Goal: Task Accomplishment & Management: Manage account settings

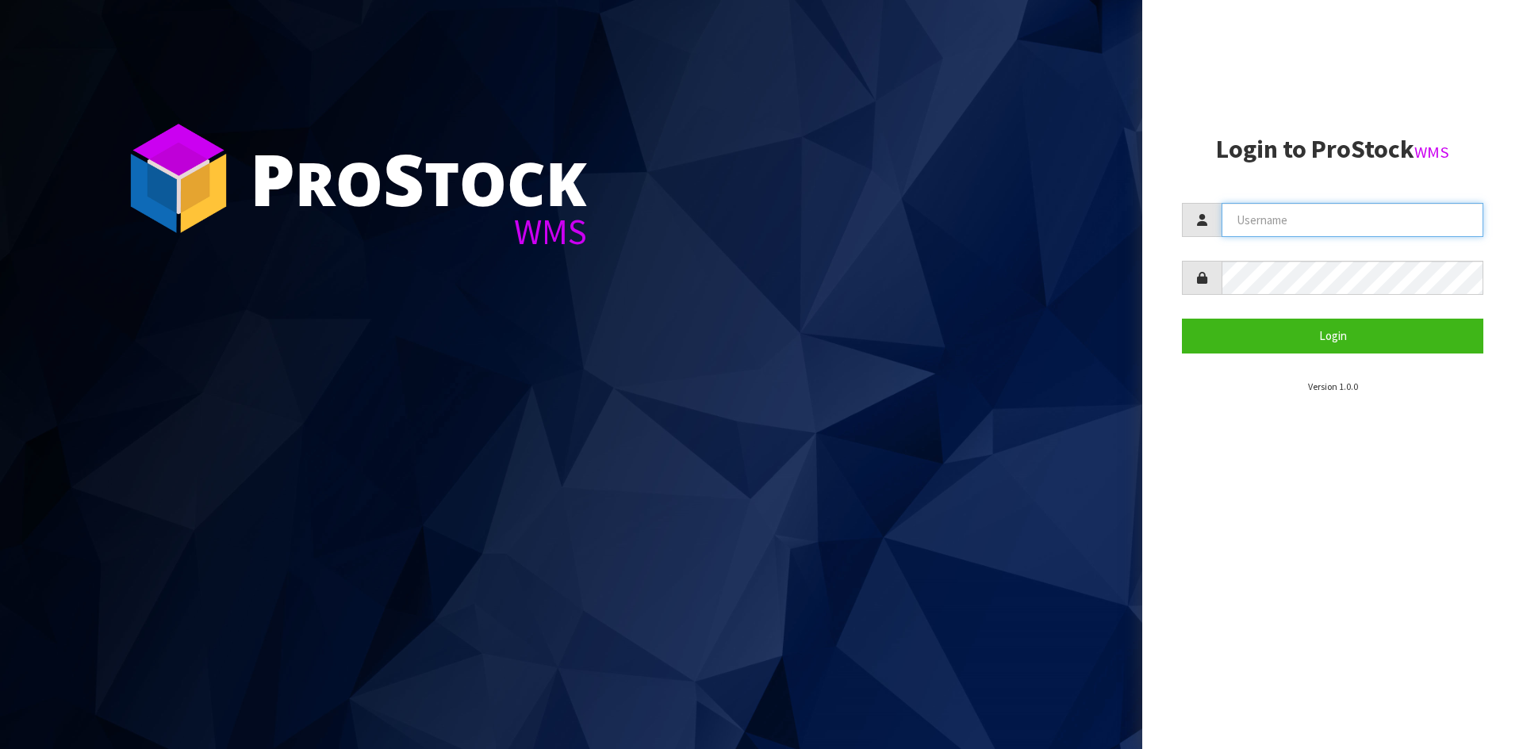
click at [1304, 217] on input "text" at bounding box center [1352, 220] width 262 height 34
type input "[EMAIL_ADDRESS][DOMAIN_NAME]"
click at [1182, 319] on button "Login" at bounding box center [1332, 336] width 301 height 34
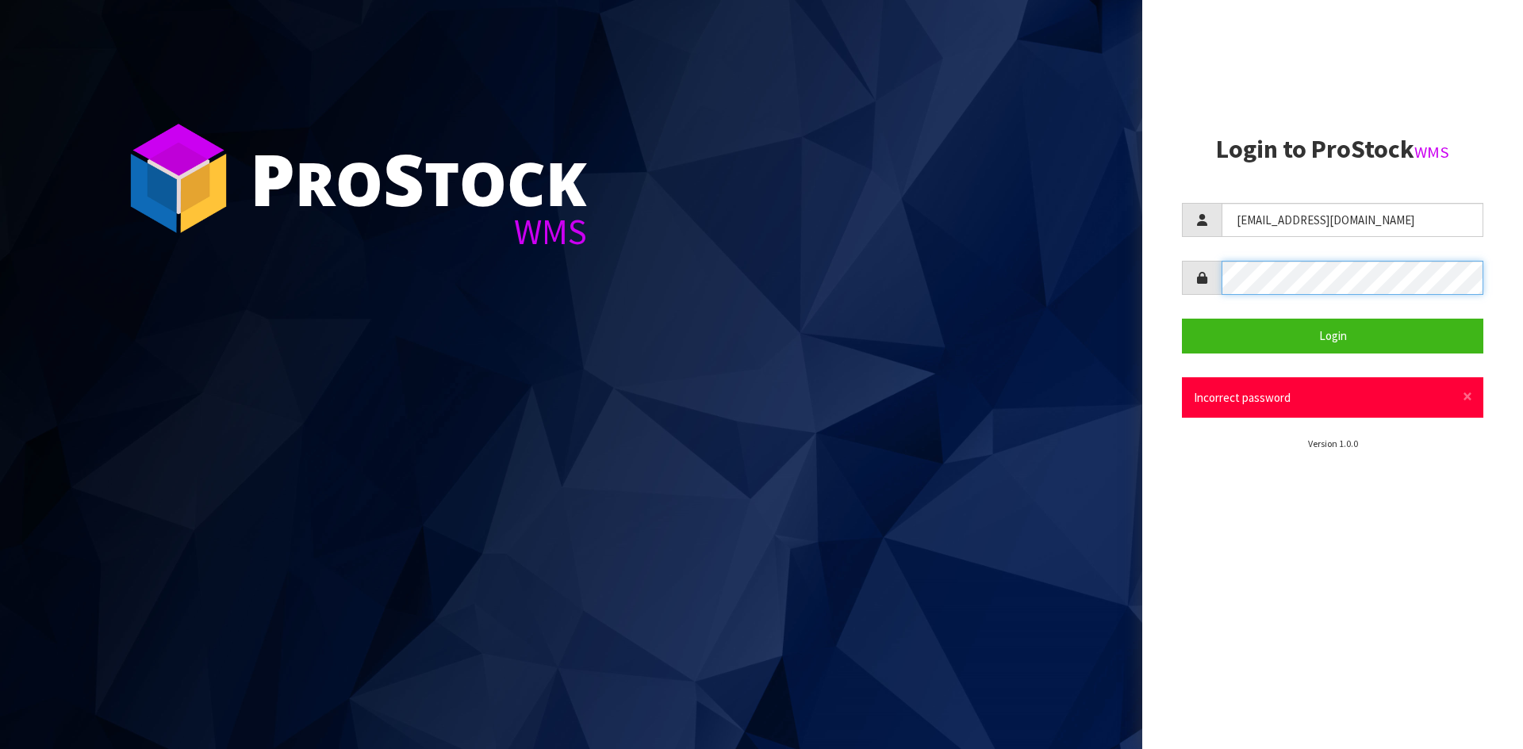
click at [1086, 304] on div "P ro S tock WMS Login to ProStock WMS rjabboury@ensystex.com Login × Close Inco…" at bounding box center [761, 374] width 1523 height 749
click at [1182, 319] on button "Login" at bounding box center [1332, 336] width 301 height 34
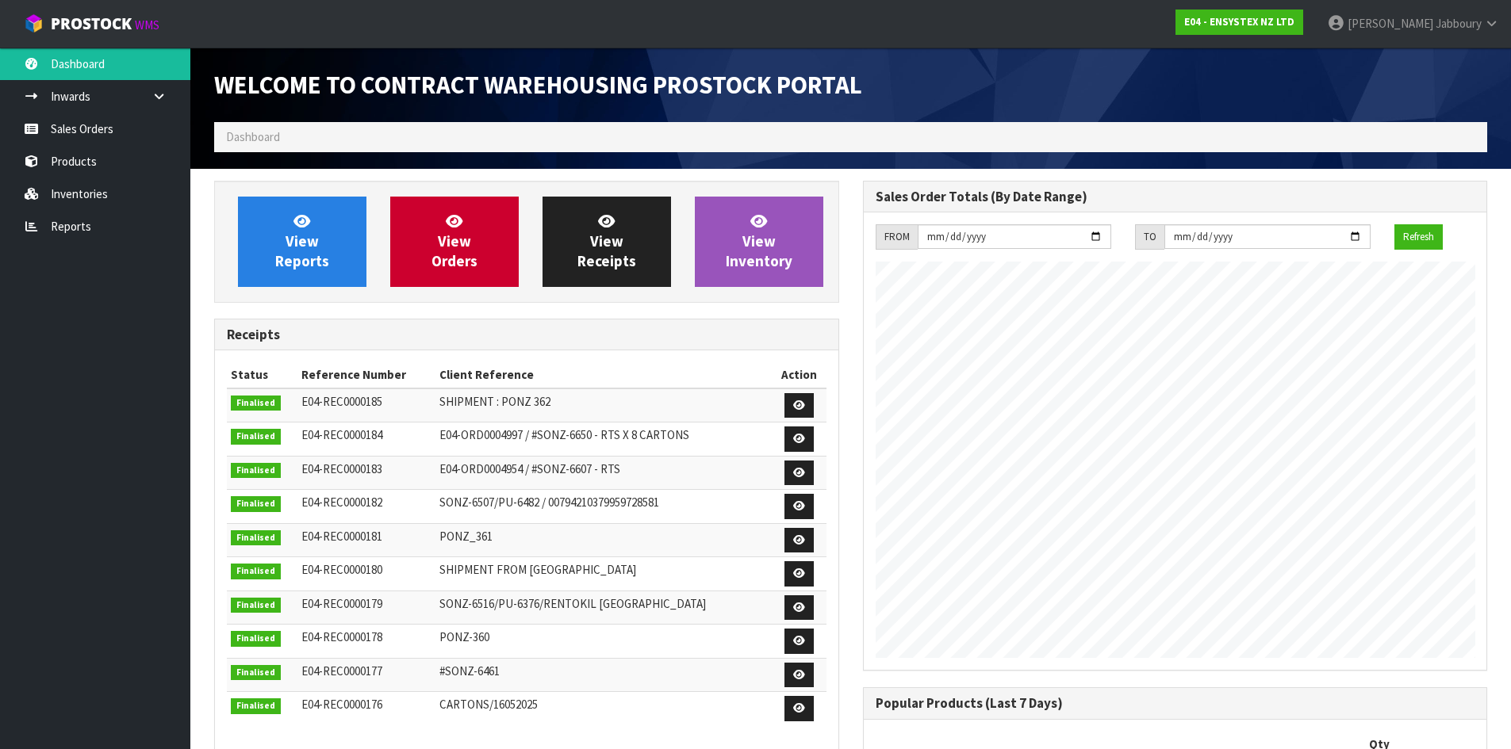
scroll to position [879, 648]
click at [467, 239] on span "View Orders" at bounding box center [454, 241] width 46 height 59
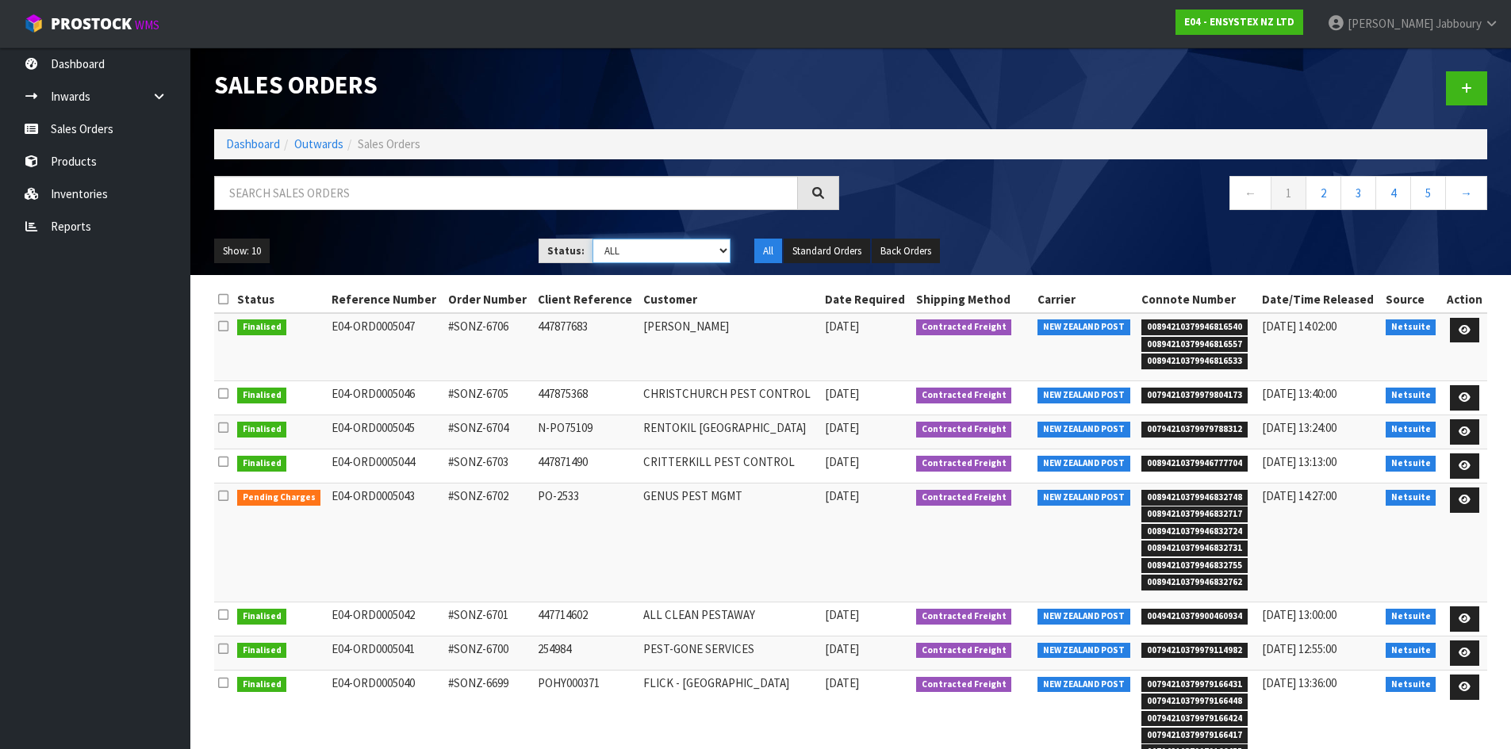
click at [672, 241] on select "Draft Pending Allocated Pending Pick Goods Picked Goods Packed Pending Charges …" at bounding box center [661, 251] width 138 height 25
click at [592, 239] on select "Draft Pending Allocated Pending Pick Goods Picked Goods Packed Pending Charges …" at bounding box center [661, 251] width 138 height 25
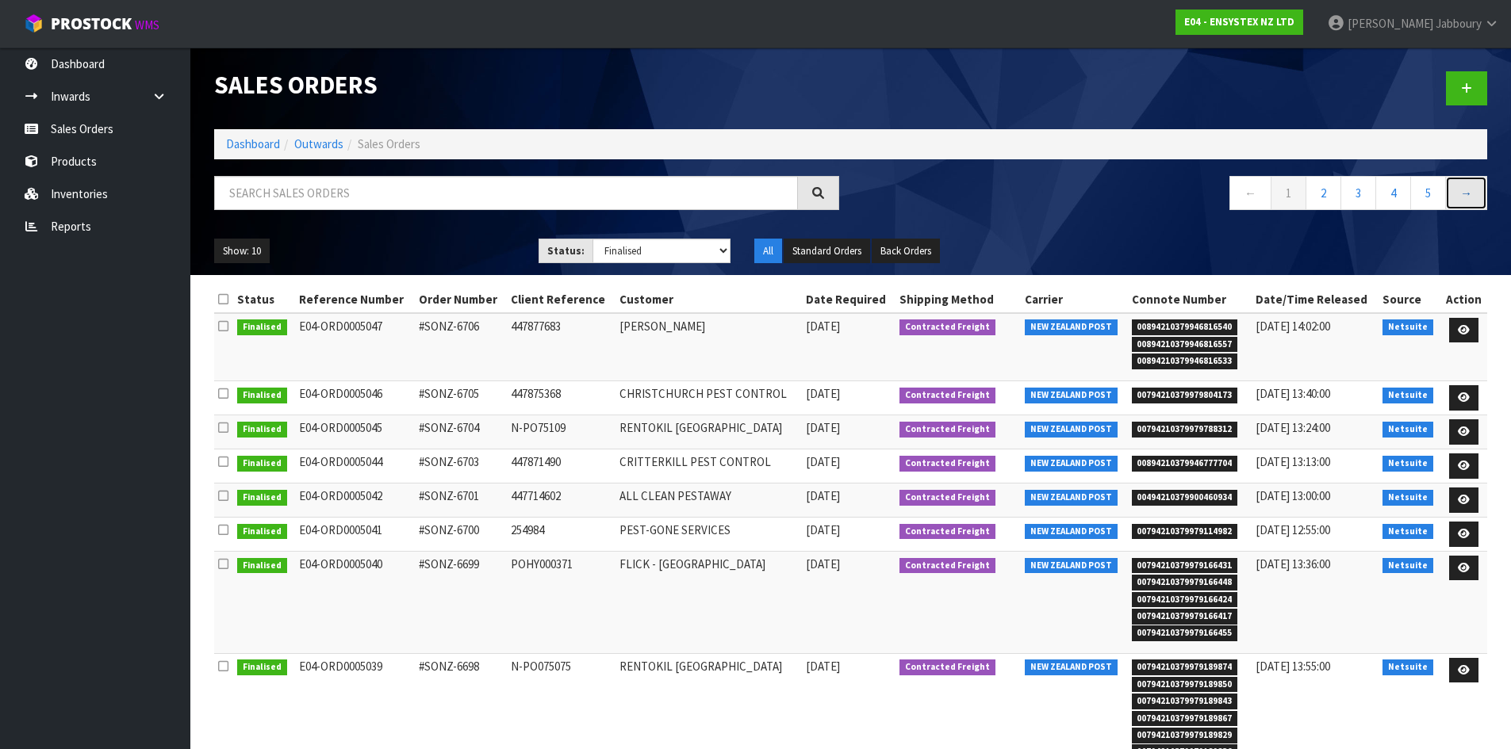
click at [1457, 192] on link "→" at bounding box center [1466, 193] width 42 height 34
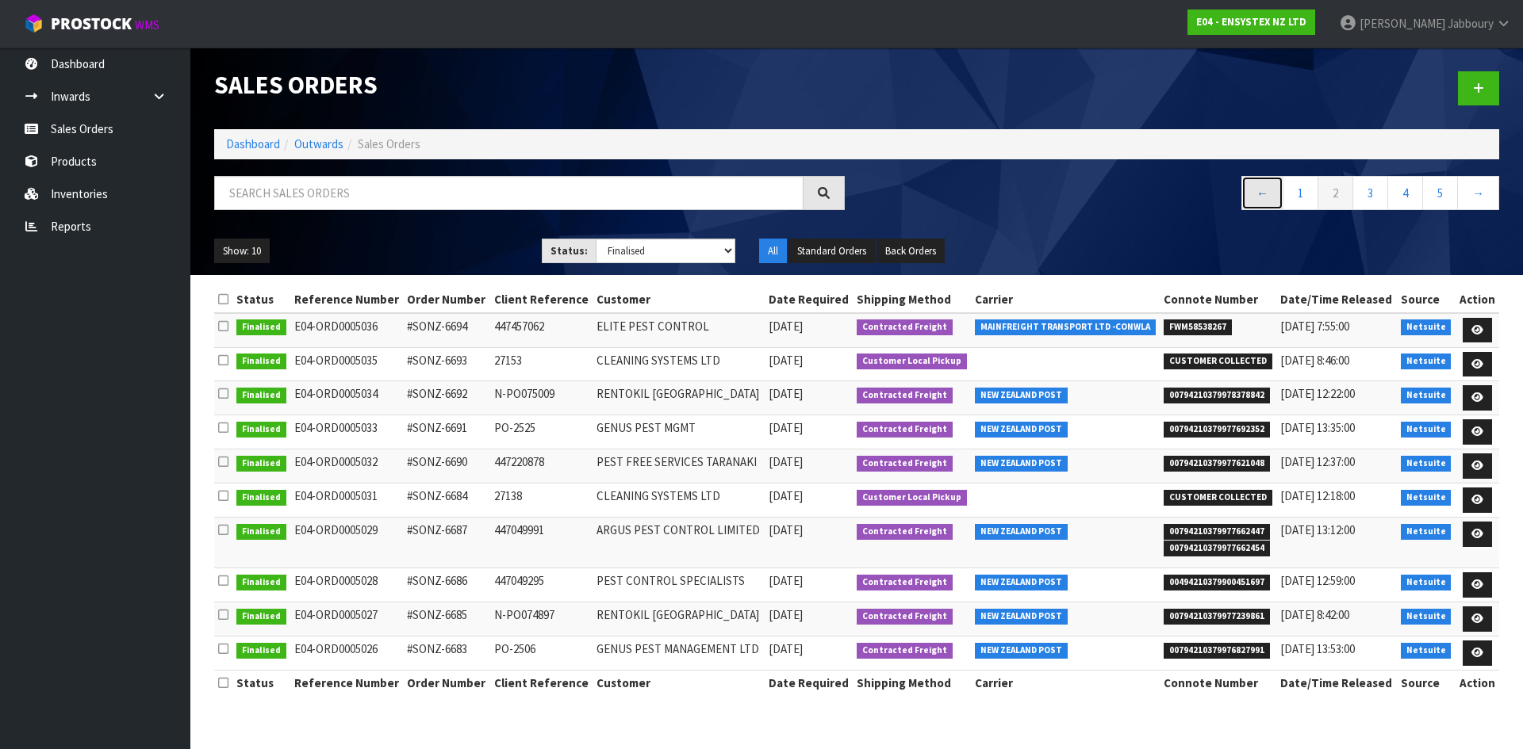
click at [1265, 192] on link "←" at bounding box center [1262, 193] width 42 height 34
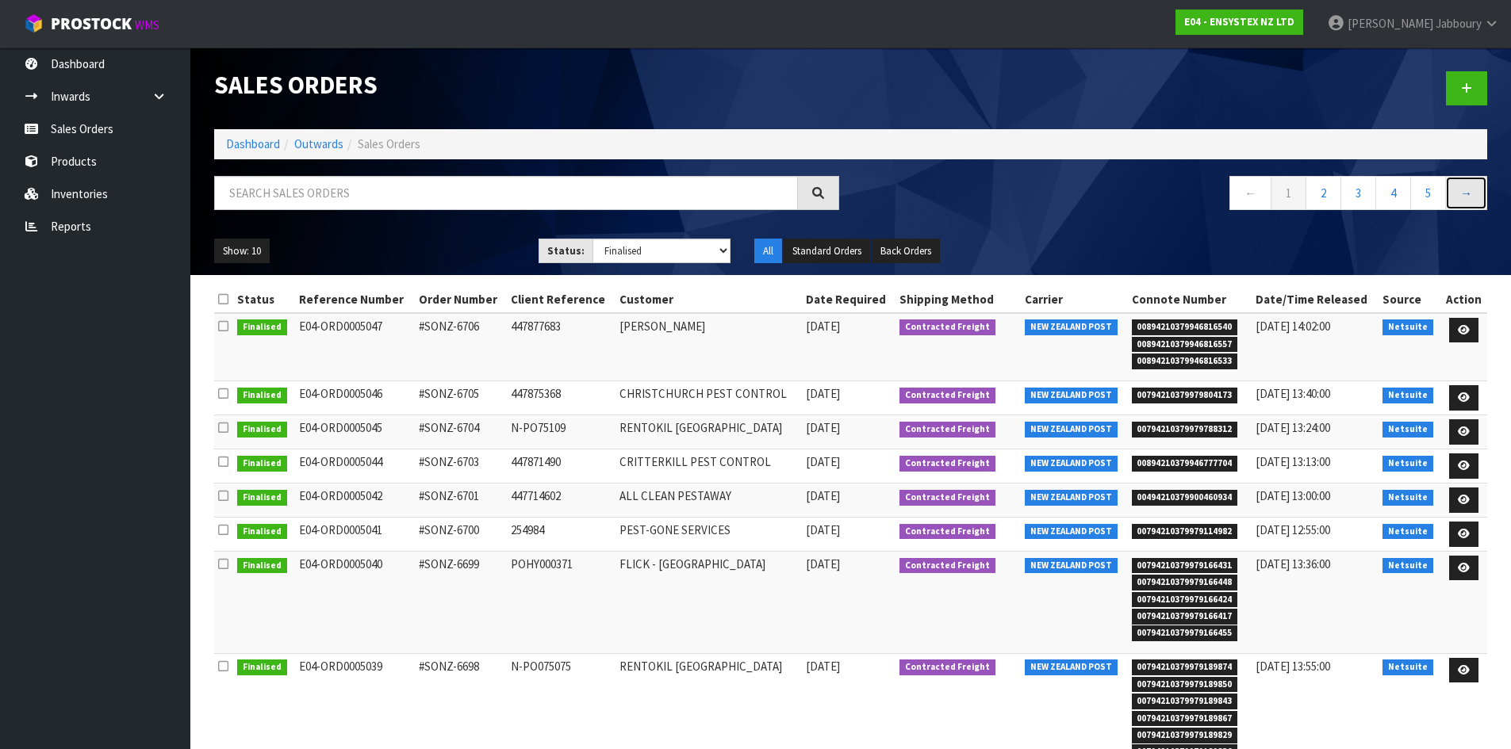
click at [1462, 193] on link "→" at bounding box center [1466, 193] width 42 height 34
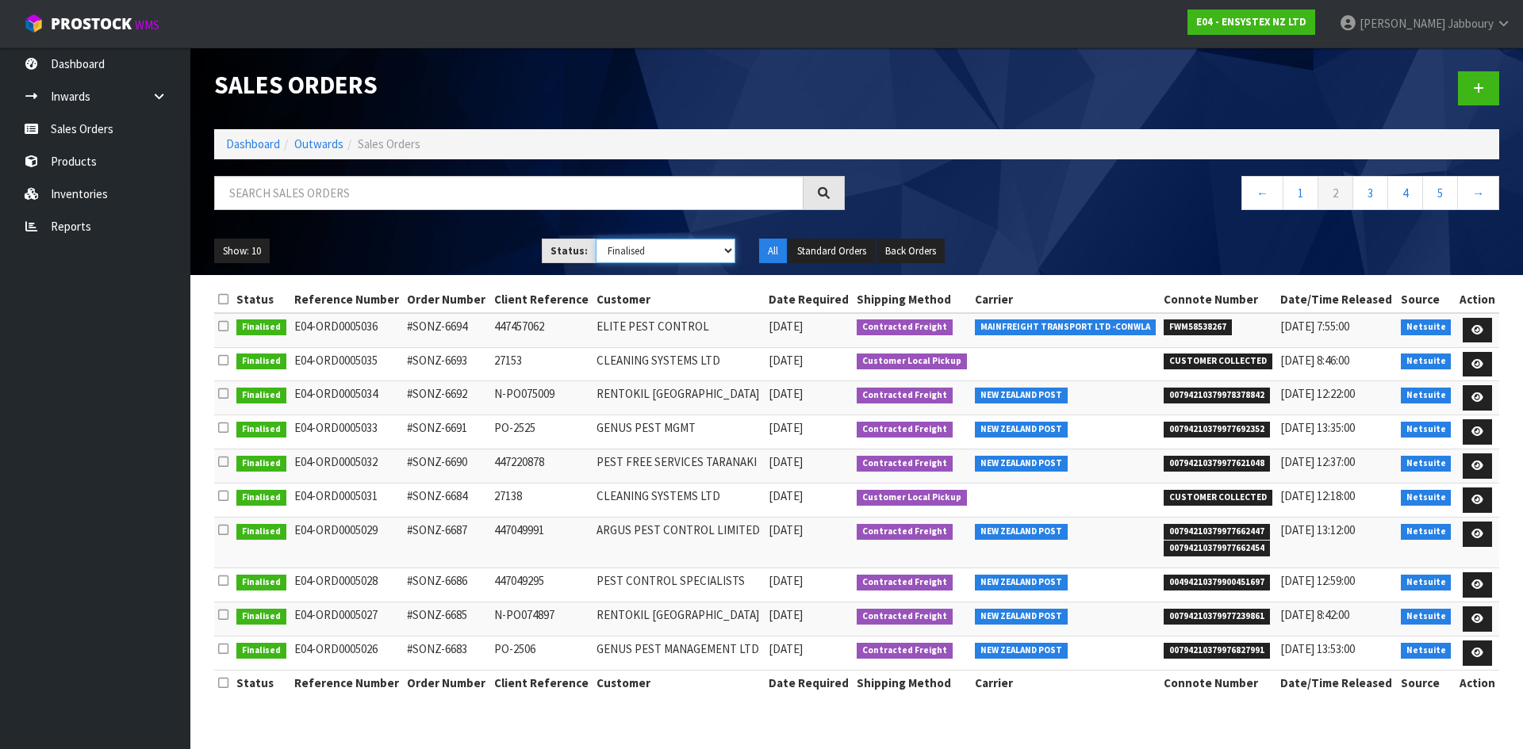
click at [680, 242] on select "Draft Pending Allocated Pending Pick Goods Picked Goods Packed Pending Charges …" at bounding box center [666, 251] width 140 height 25
select select "string:ALL"
click at [596, 239] on select "Draft Pending Allocated Pending Pick Goods Picked Goods Packed Pending Charges …" at bounding box center [666, 251] width 140 height 25
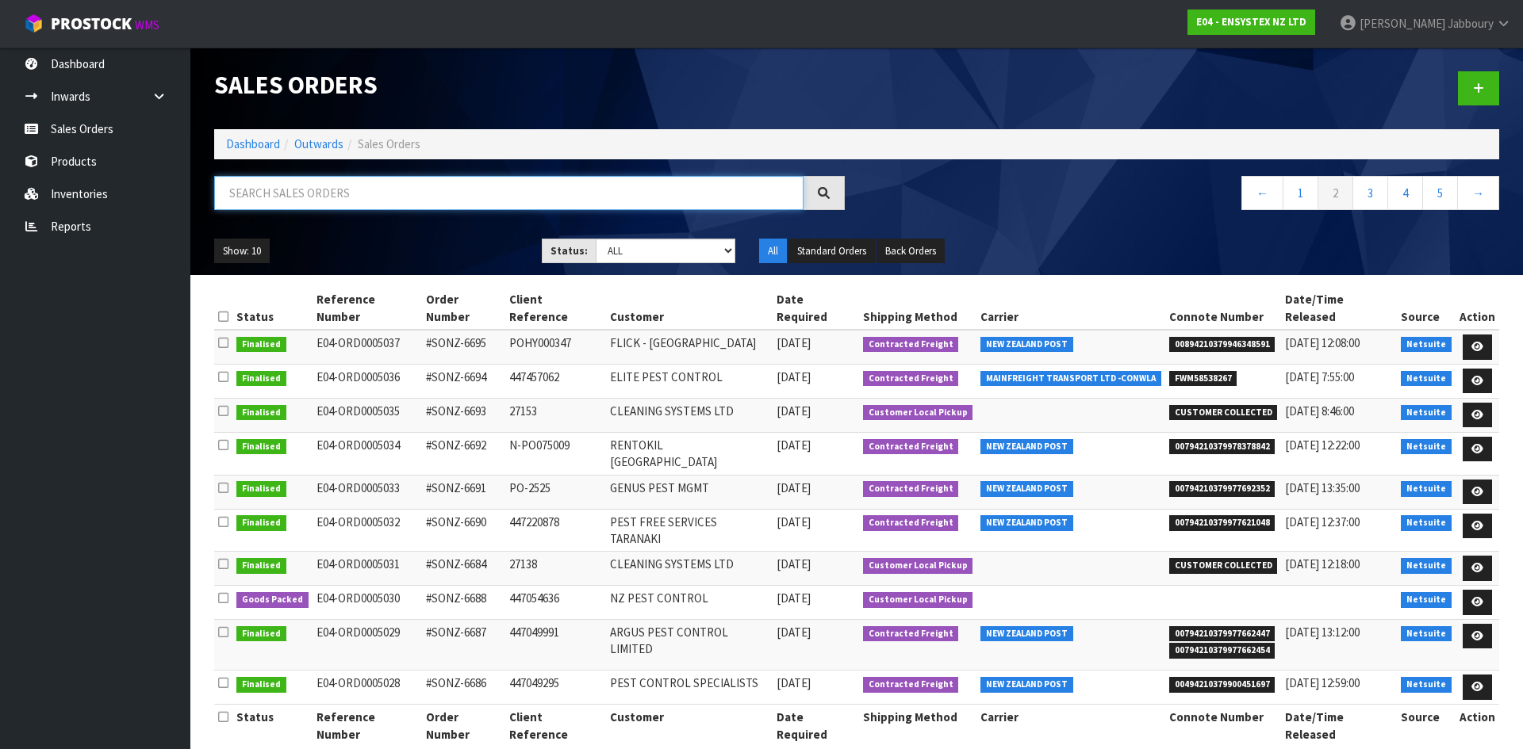
click at [420, 197] on input "text" at bounding box center [508, 193] width 589 height 34
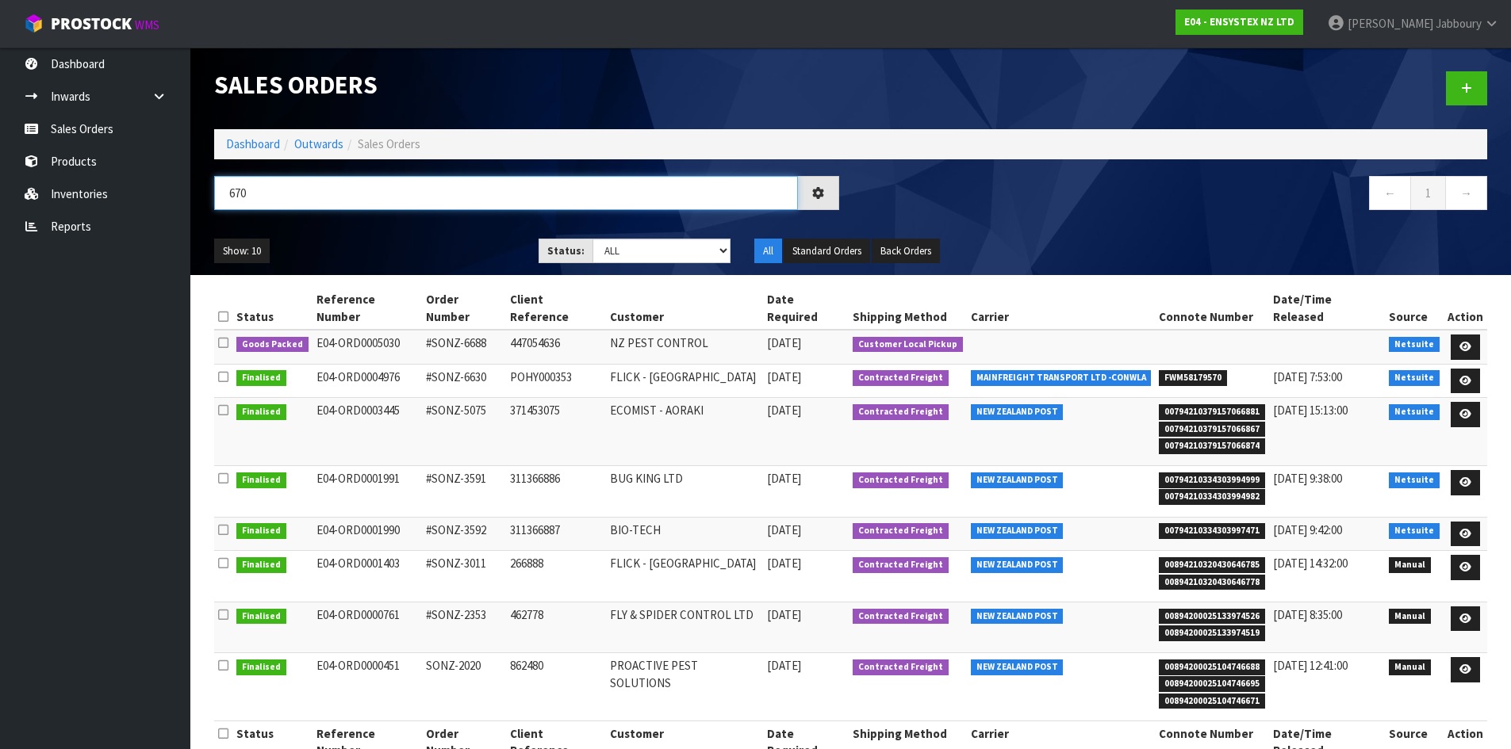
type input "6702"
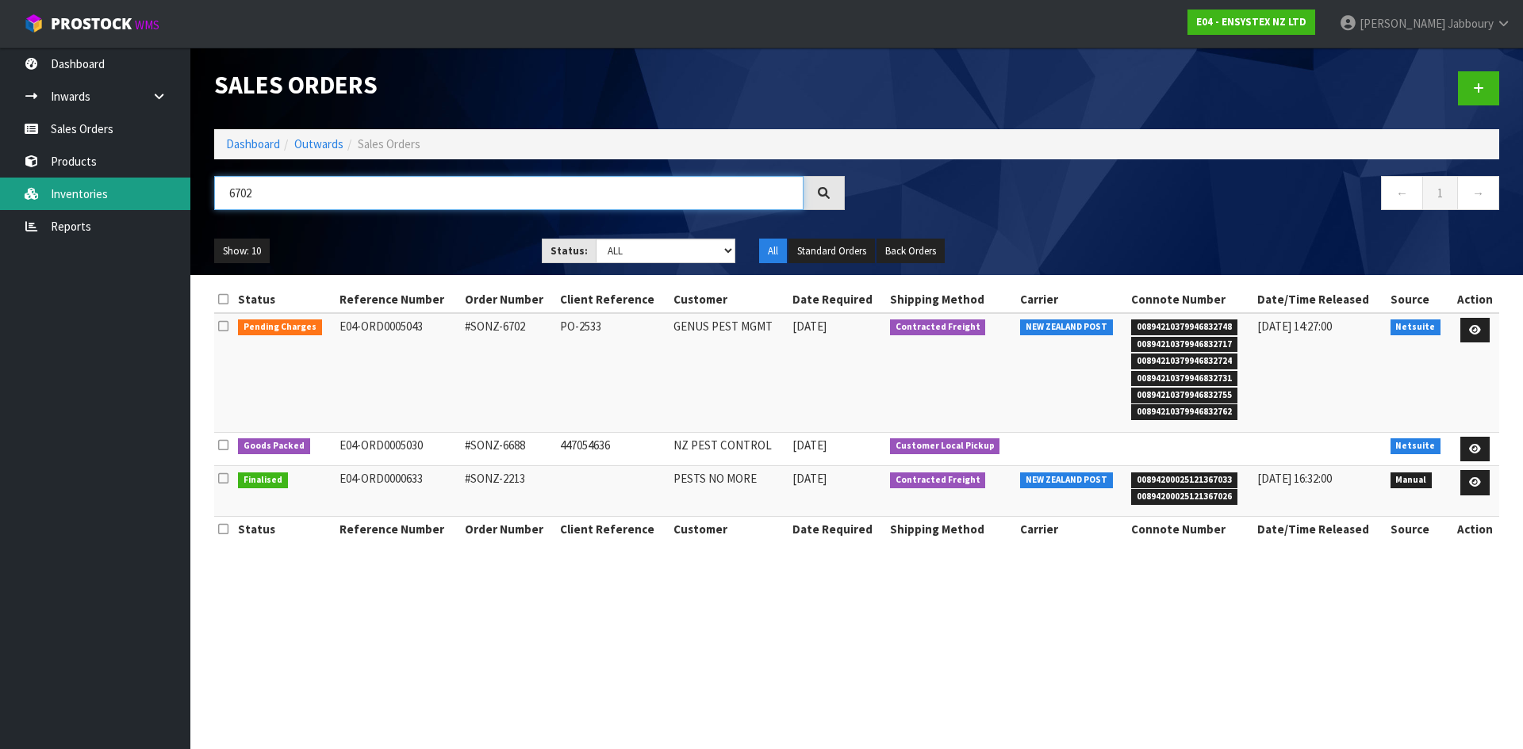
click at [150, 201] on body "Toggle navigation ProStock WMS E04 - ENSYSTEX NZ LTD Renee Jabboury Logout Dash…" at bounding box center [761, 374] width 1523 height 749
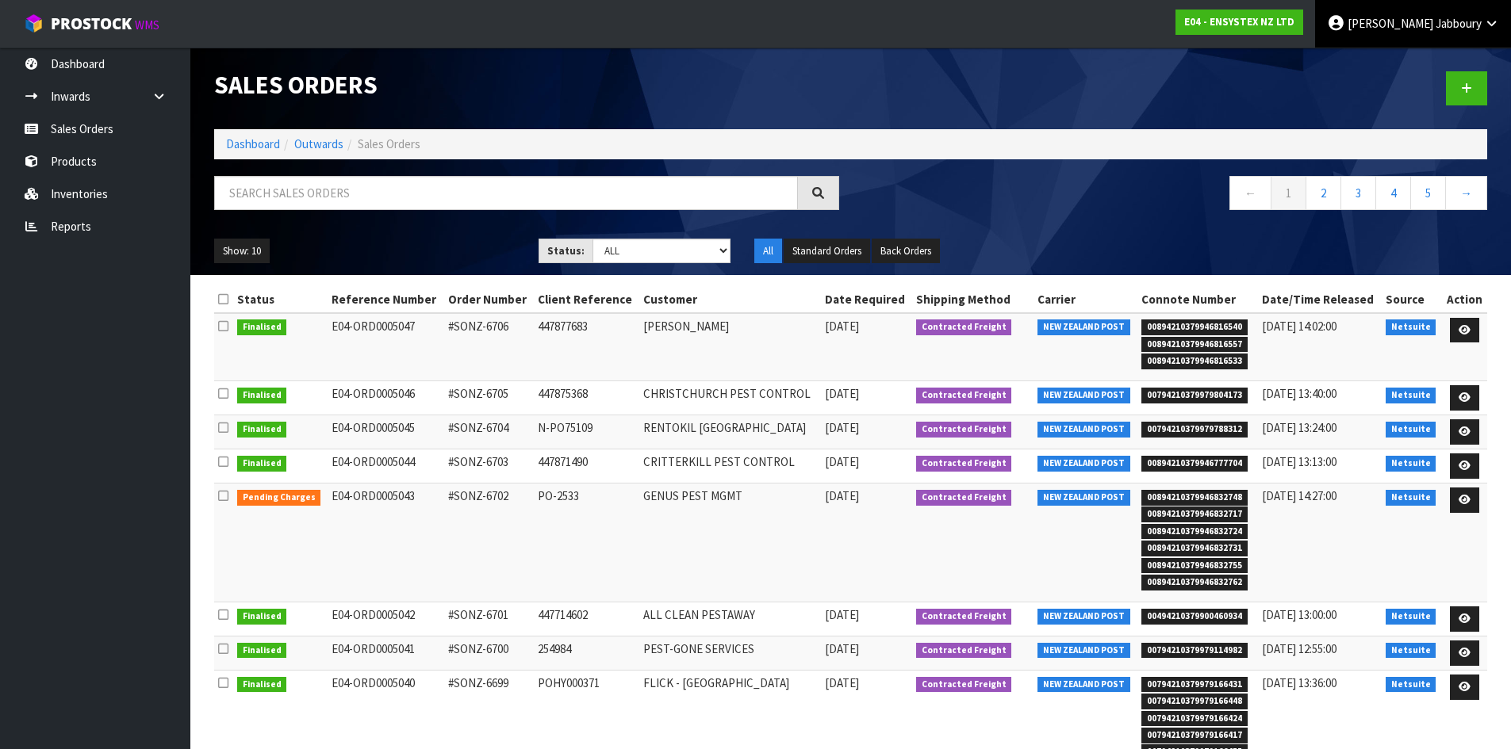
click at [1489, 19] on icon at bounding box center [1491, 23] width 15 height 12
click at [1419, 64] on link "Logout" at bounding box center [1447, 62] width 125 height 21
